Goal: Use online tool/utility

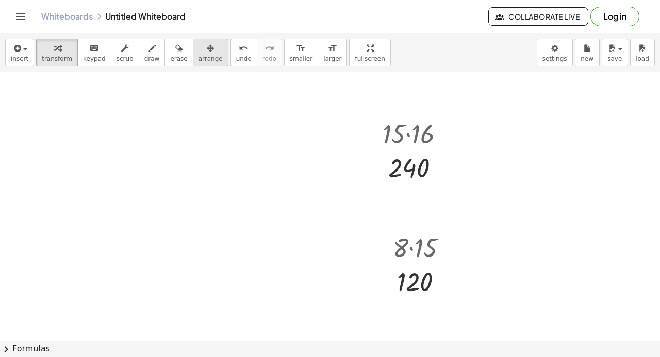
click at [207, 45] on icon "button" at bounding box center [210, 48] width 7 height 12
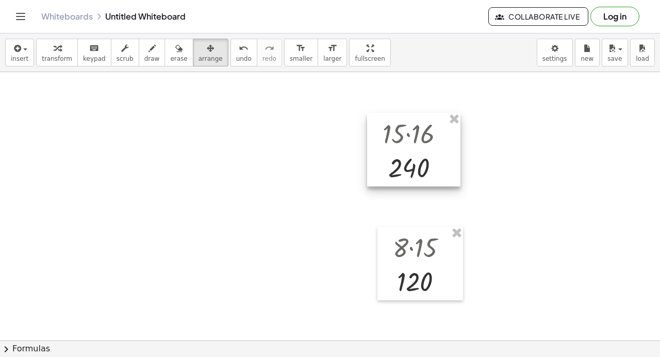
click at [442, 118] on div at bounding box center [413, 150] width 93 height 74
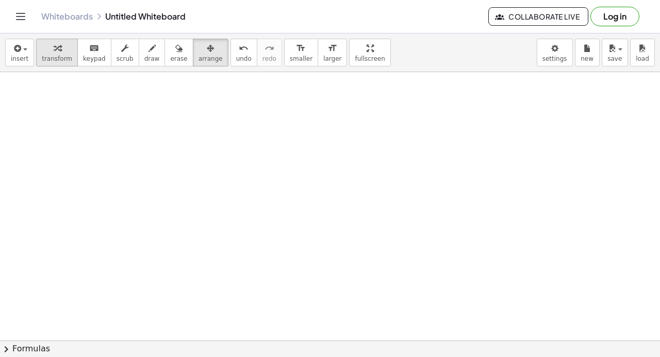
click at [57, 47] on div "button" at bounding box center [57, 48] width 30 height 12
click at [110, 146] on div at bounding box center [118, 140] width 48 height 52
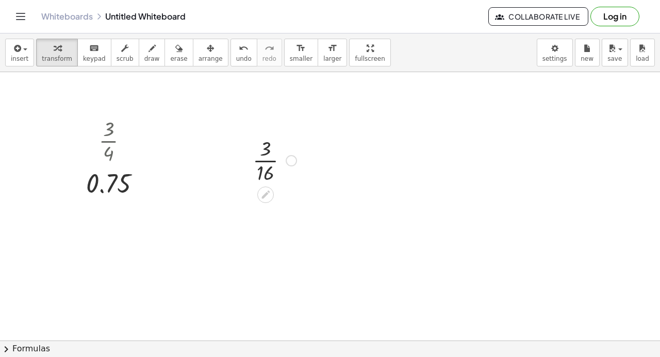
click at [267, 168] on div at bounding box center [274, 160] width 54 height 52
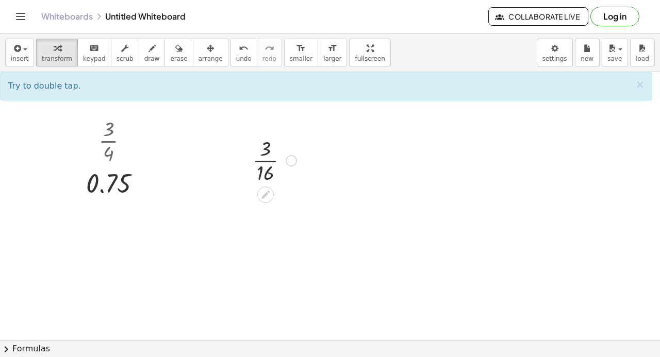
click at [266, 165] on div at bounding box center [274, 160] width 54 height 52
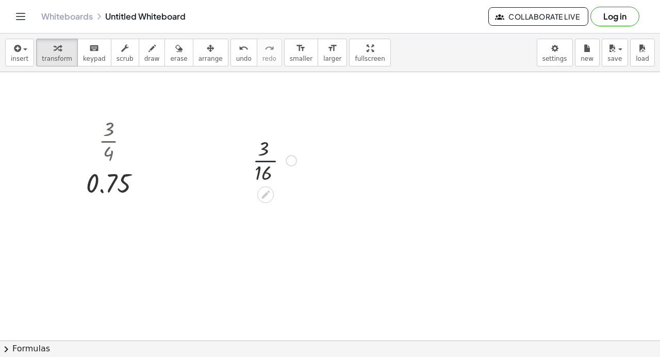
click at [266, 165] on div at bounding box center [274, 160] width 54 height 52
click at [266, 165] on div at bounding box center [275, 160] width 96 height 34
click at [402, 168] on div at bounding box center [411, 157] width 48 height 52
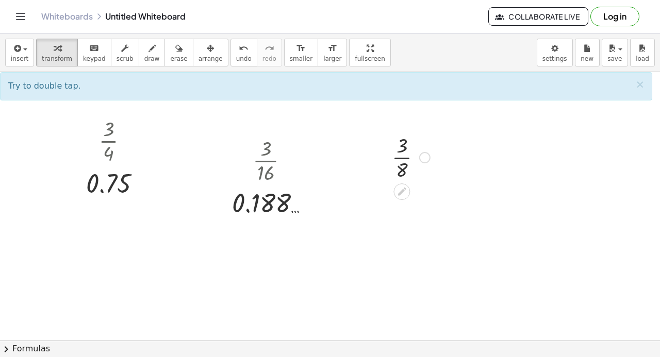
click at [404, 151] on div at bounding box center [411, 157] width 48 height 52
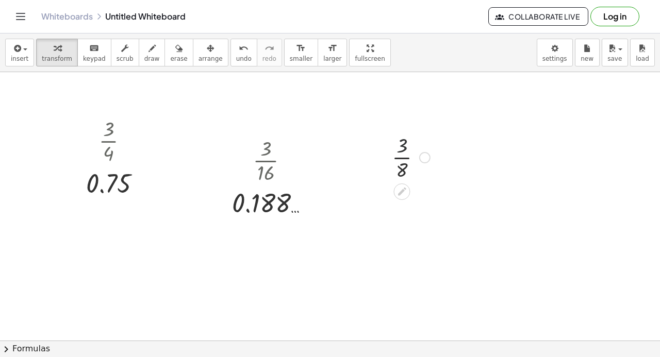
click at [404, 151] on div at bounding box center [411, 157] width 48 height 52
click at [399, 160] on div at bounding box center [411, 157] width 48 height 52
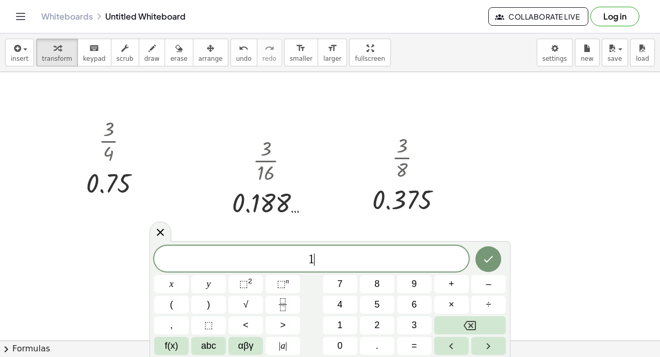
click at [159, 243] on div "1 ​ x y ⬚ 2 ⬚ n 7 8 9 + – ( ) √ 4 5 6 × ÷ , ⬚ < > 1 2 3 f(x) abc αβγ | a | 0 . =" at bounding box center [329, 299] width 361 height 116
click at [328, 264] on span "1" at bounding box center [311, 260] width 314 height 14
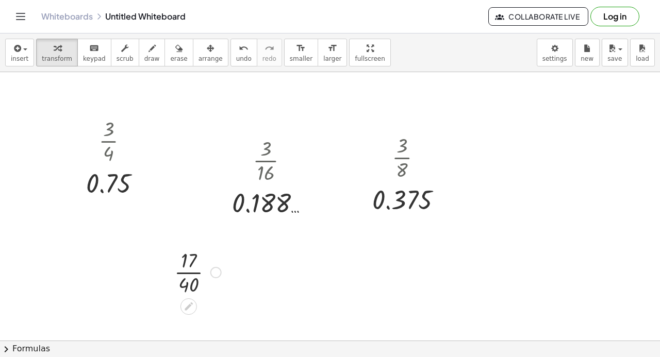
click at [197, 273] on div at bounding box center [197, 272] width 57 height 52
drag, startPoint x: 325, startPoint y: 258, endPoint x: 317, endPoint y: 267, distance: 12.1
click at [354, 301] on div at bounding box center [356, 297] width 57 height 52
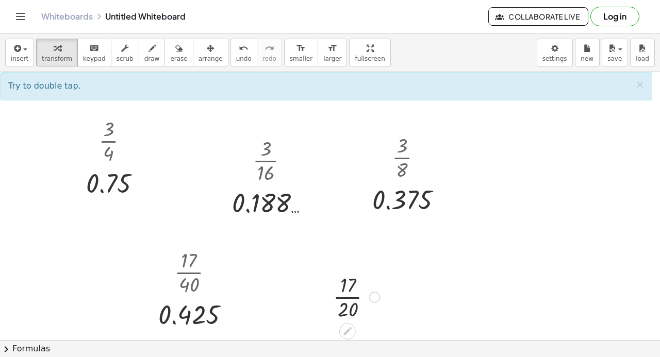
click at [354, 301] on div at bounding box center [356, 297] width 57 height 52
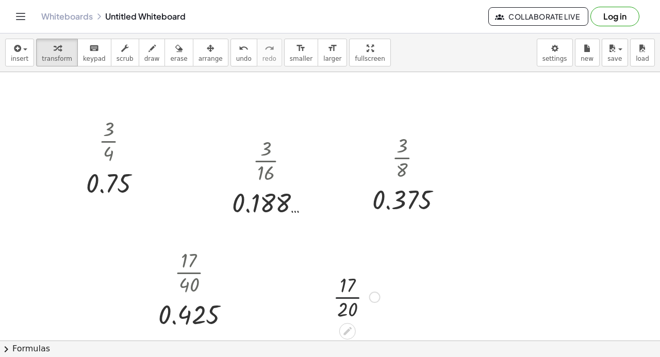
click at [354, 301] on div at bounding box center [356, 297] width 57 height 52
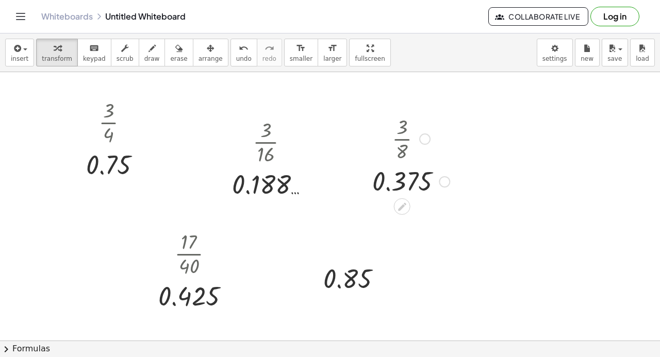
scroll to position [20, 0]
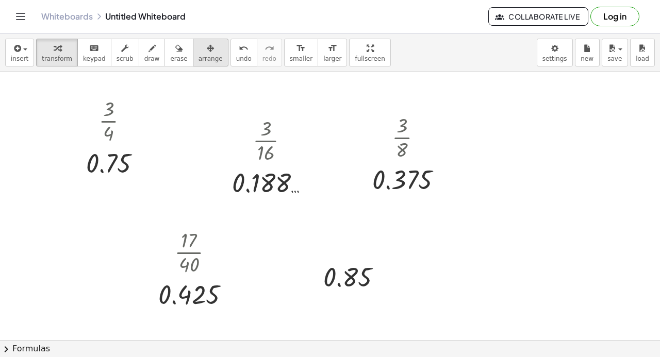
click at [207, 50] on icon "button" at bounding box center [210, 48] width 7 height 12
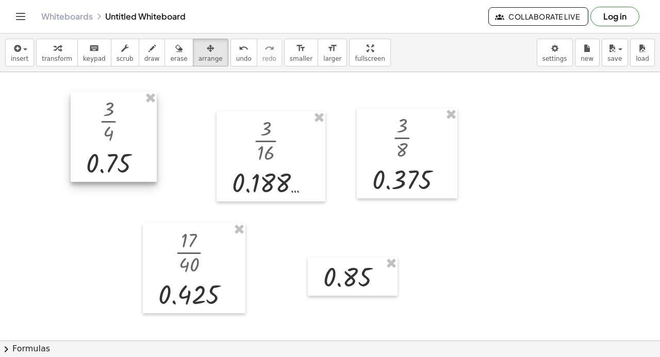
click at [145, 106] on div at bounding box center [114, 137] width 86 height 91
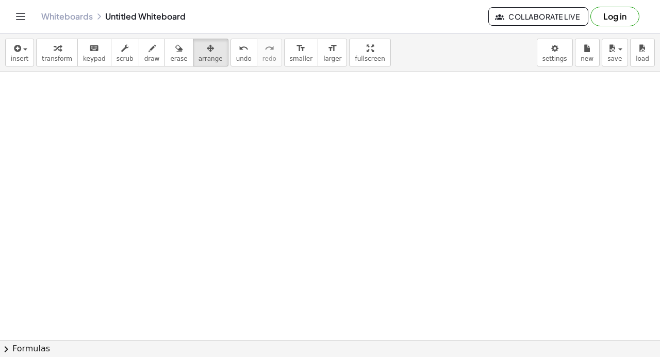
click at [158, 92] on div at bounding box center [330, 355] width 660 height 606
click at [139, 153] on div at bounding box center [330, 355] width 660 height 606
click at [60, 49] on div "button" at bounding box center [57, 48] width 30 height 12
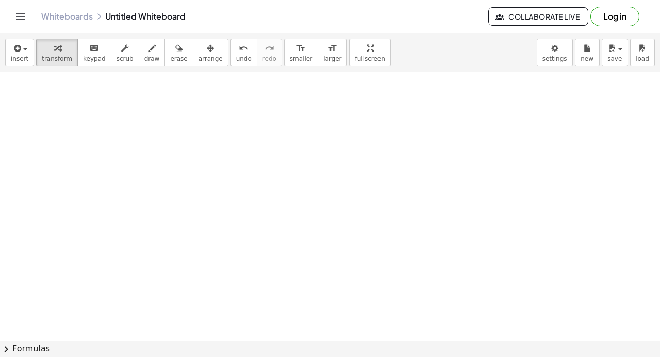
click at [132, 120] on div at bounding box center [330, 355] width 660 height 606
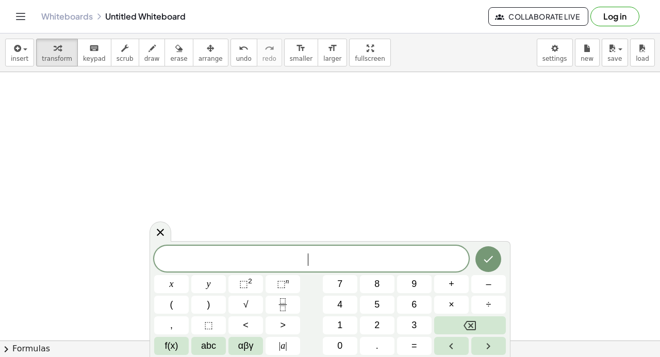
click at [132, 120] on div at bounding box center [330, 355] width 660 height 606
click at [493, 255] on icon "Done" at bounding box center [488, 259] width 12 height 12
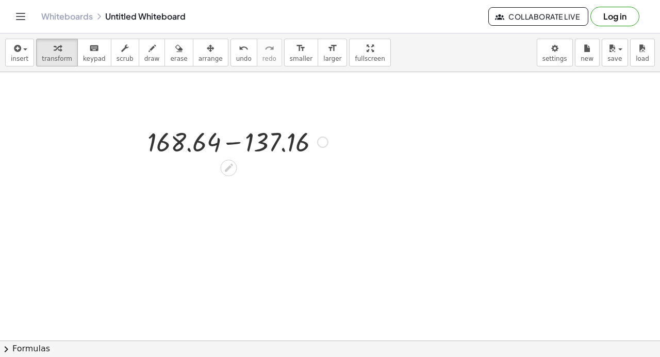
click at [234, 139] on div at bounding box center [237, 141] width 191 height 35
click at [428, 106] on div at bounding box center [330, 355] width 660 height 606
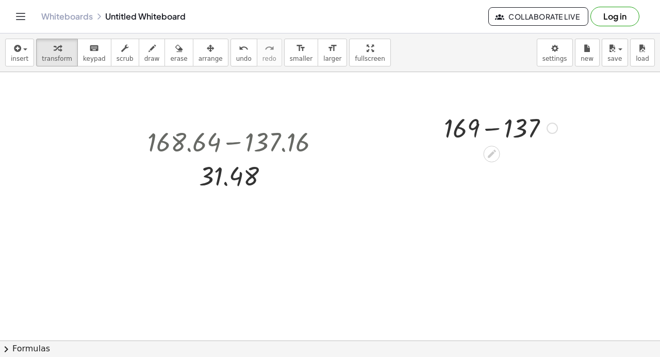
click at [494, 128] on div at bounding box center [501, 127] width 124 height 35
click at [109, 200] on div at bounding box center [330, 355] width 660 height 606
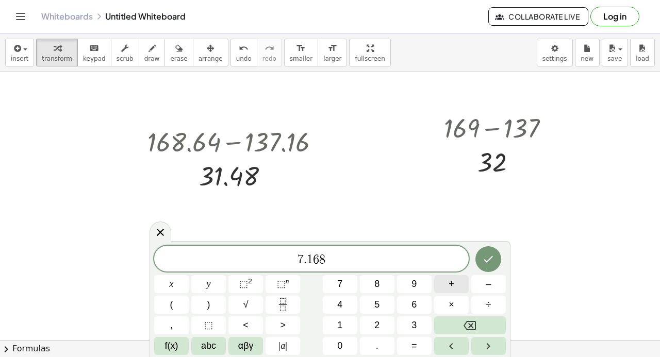
click at [445, 279] on button "+" at bounding box center [451, 284] width 35 height 18
click at [496, 317] on button "Backspace" at bounding box center [470, 325] width 72 height 18
click at [480, 298] on button "÷" at bounding box center [488, 305] width 35 height 18
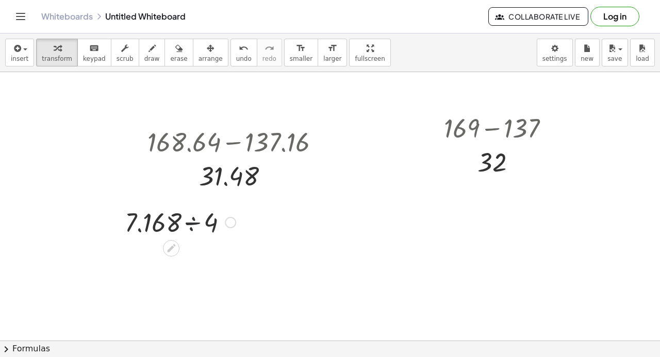
click at [191, 228] on div at bounding box center [180, 221] width 121 height 35
click at [198, 56] on span "arrange" at bounding box center [210, 58] width 24 height 7
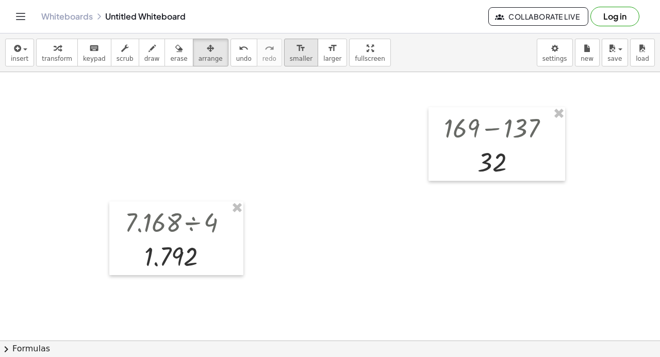
click at [296, 46] on icon "format_size" at bounding box center [301, 48] width 10 height 12
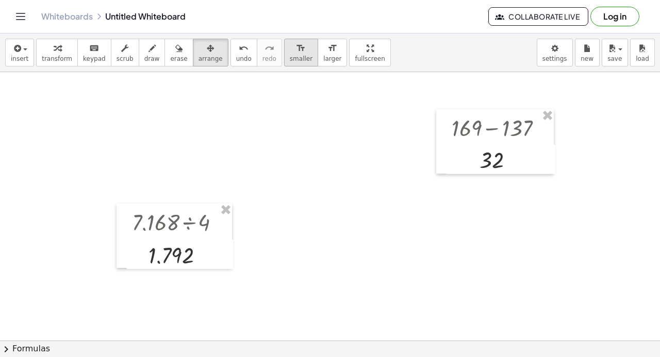
click at [296, 46] on icon "format_size" at bounding box center [301, 48] width 10 height 12
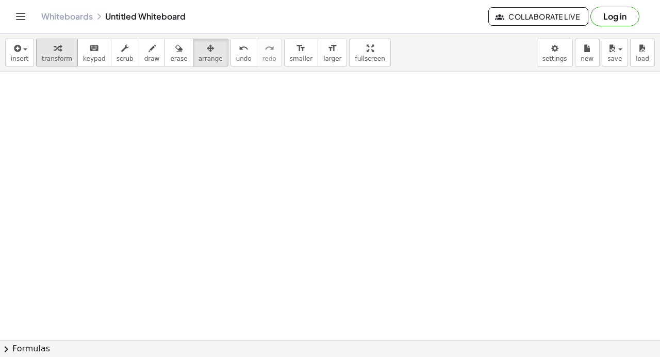
click at [61, 48] on div "button" at bounding box center [57, 48] width 30 height 12
click at [74, 92] on div at bounding box center [330, 355] width 660 height 606
click at [104, 110] on div at bounding box center [108, 111] width 49 height 32
click at [213, 132] on div at bounding box center [330, 355] width 660 height 606
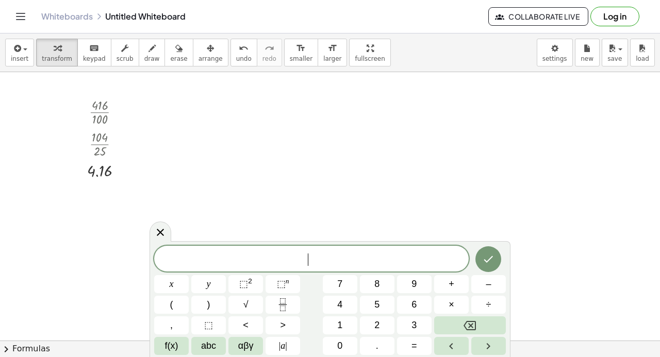
click at [213, 132] on div at bounding box center [330, 355] width 660 height 606
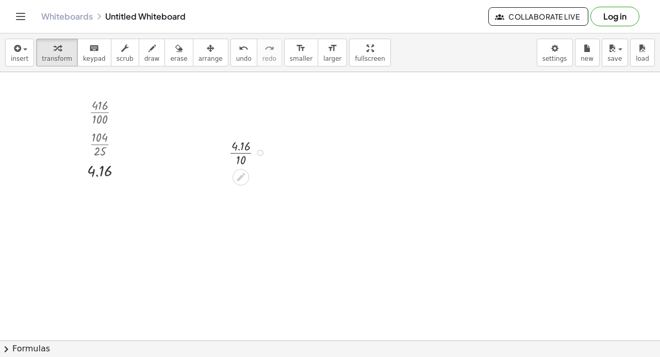
click at [242, 154] on div at bounding box center [250, 152] width 52 height 32
click at [394, 99] on div at bounding box center [330, 355] width 660 height 606
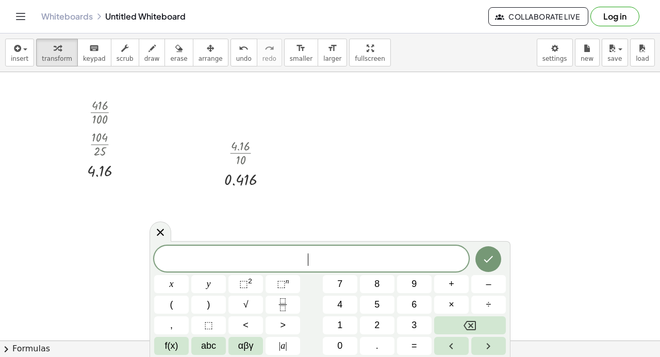
click at [394, 99] on div at bounding box center [330, 355] width 660 height 606
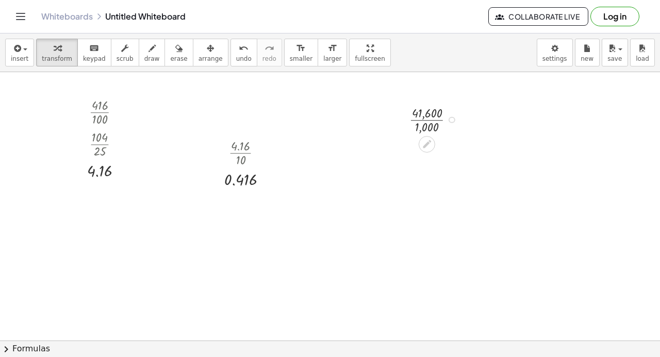
click at [420, 122] on div at bounding box center [435, 119] width 63 height 32
click at [429, 149] on div at bounding box center [435, 151] width 63 height 32
click at [119, 222] on div at bounding box center [330, 355] width 660 height 606
click at [145, 239] on div at bounding box center [155, 241] width 52 height 32
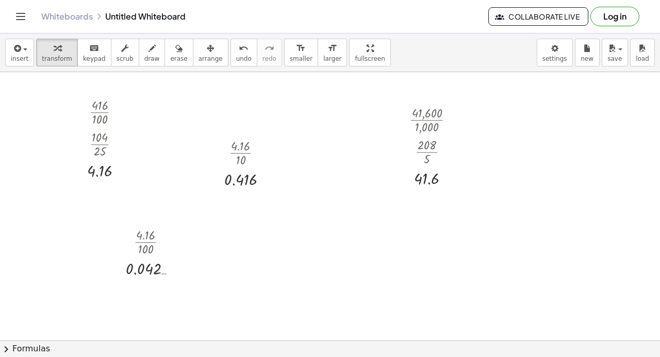
click at [296, 238] on div at bounding box center [330, 355] width 660 height 606
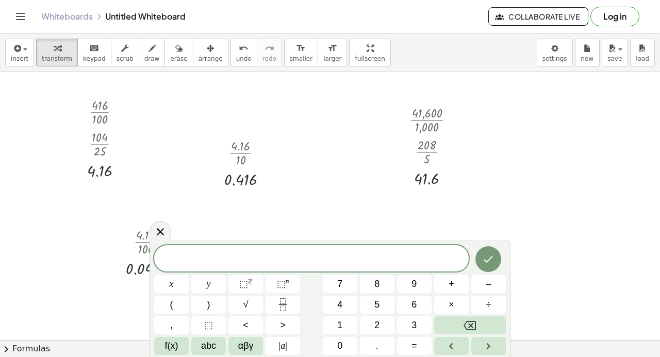
click at [296, 238] on div at bounding box center [330, 355] width 660 height 606
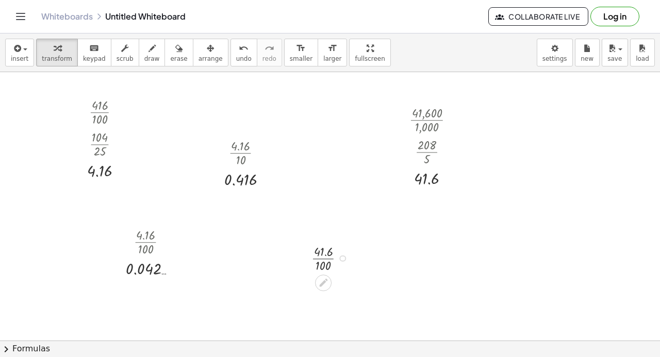
click at [322, 257] on div at bounding box center [332, 258] width 52 height 32
click at [198, 55] on span "arrange" at bounding box center [210, 58] width 24 height 7
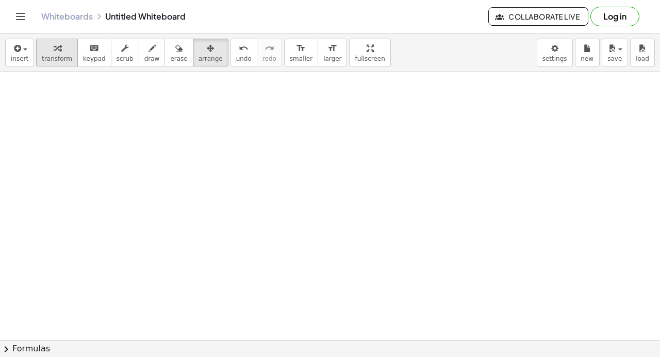
click at [58, 57] on span "transform" at bounding box center [57, 58] width 30 height 7
click at [112, 126] on div at bounding box center [330, 355] width 660 height 606
click at [169, 143] on div at bounding box center [176, 141] width 109 height 23
click at [330, 103] on div at bounding box center [330, 355] width 660 height 606
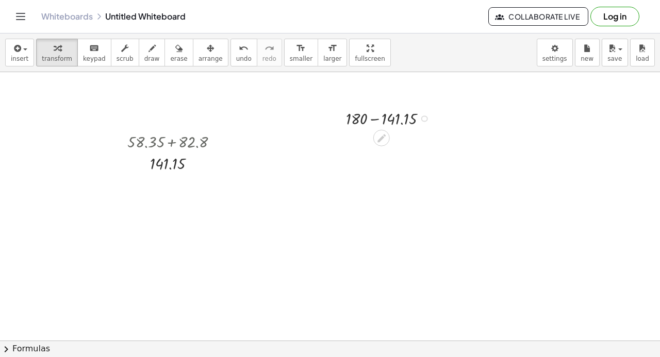
click at [383, 115] on div at bounding box center [390, 118] width 99 height 23
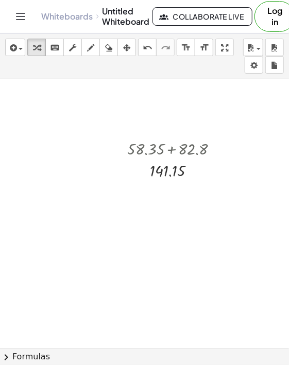
drag, startPoint x: 124, startPoint y: 53, endPoint x: 125, endPoint y: 36, distance: 17.0
click at [124, 53] on icon "button" at bounding box center [126, 48] width 7 height 12
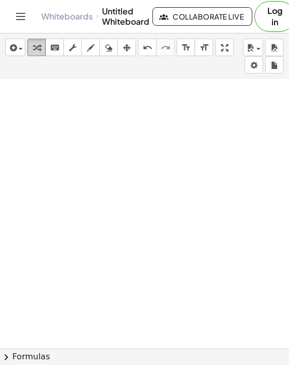
click at [37, 46] on icon "button" at bounding box center [36, 48] width 7 height 12
click at [31, 91] on div at bounding box center [144, 362] width 289 height 606
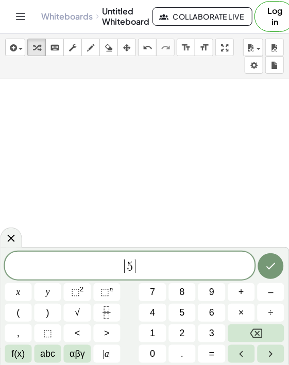
click at [70, 73] on div "insert select one: Math Expression Function Text Youtube Video Graphing Geometr…" at bounding box center [144, 57] width 289 height 46
click at [164, 267] on span "| 5 | ​" at bounding box center [130, 266] width 250 height 17
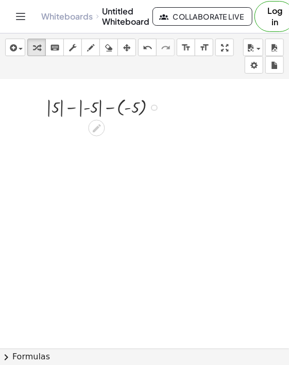
click at [63, 108] on div at bounding box center [105, 107] width 129 height 24
click at [96, 108] on div "+ | 5 | − | - 5 | − ( - 5 ) + 5 − | - 5 | − ( - 5 )" at bounding box center [96, 108] width 0 height 0
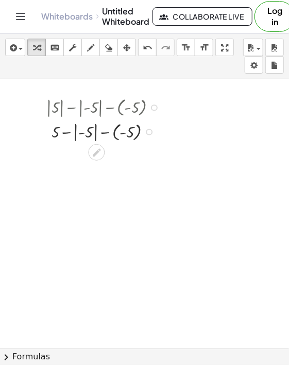
click at [83, 128] on div at bounding box center [105, 131] width 129 height 24
click at [76, 130] on div at bounding box center [105, 131] width 129 height 24
click at [73, 131] on div at bounding box center [105, 131] width 129 height 24
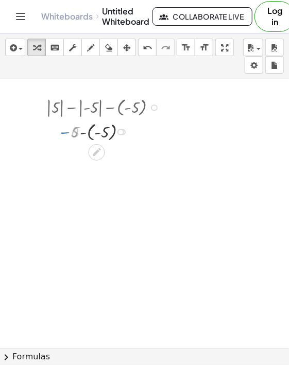
click at [93, 133] on div at bounding box center [105, 131] width 129 height 24
click at [90, 134] on div at bounding box center [105, 132] width 129 height 22
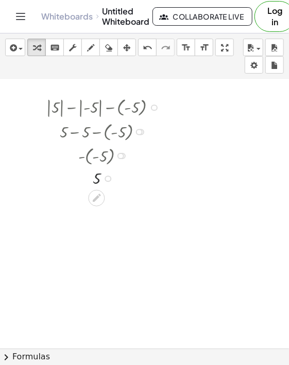
click at [94, 173] on div at bounding box center [105, 178] width 129 height 22
